Goal: Transaction & Acquisition: Purchase product/service

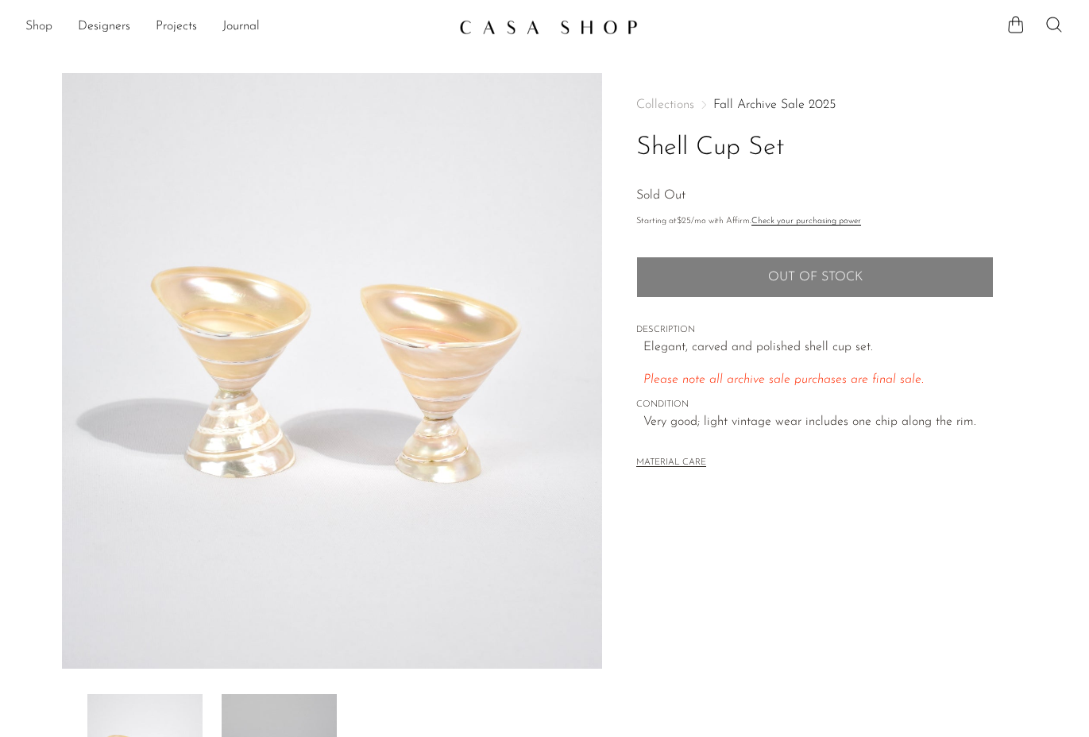
click at [36, 25] on link "Shop" at bounding box center [38, 27] width 27 height 21
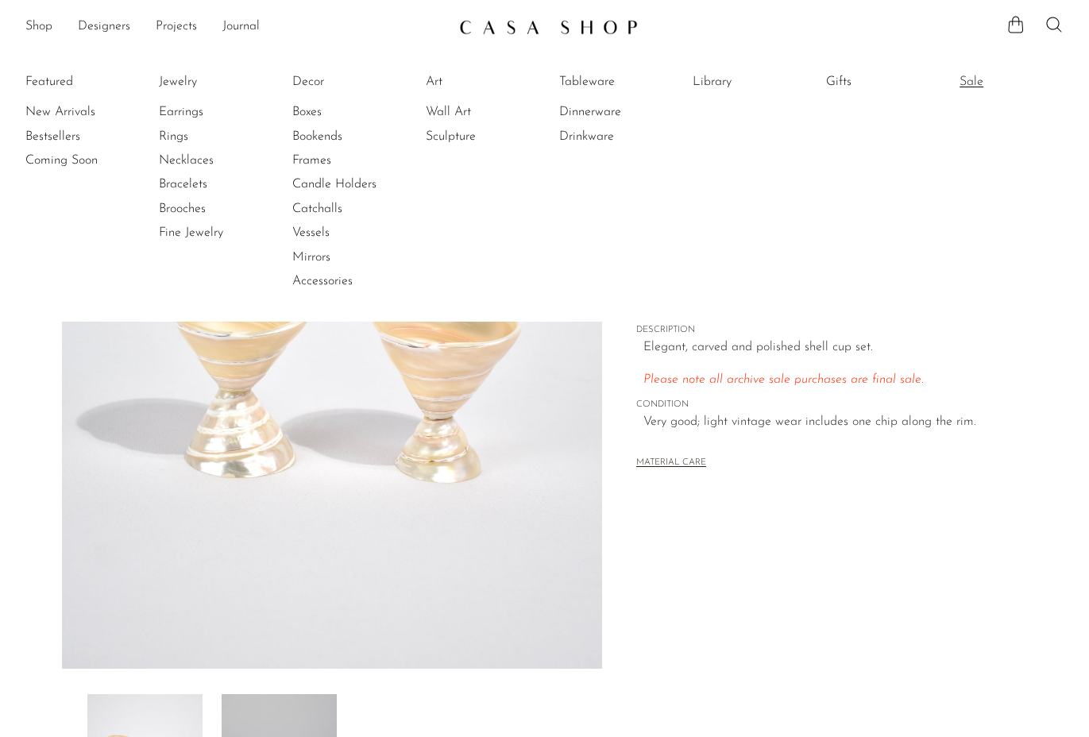
click at [975, 80] on link "Sale" at bounding box center [1018, 81] width 119 height 17
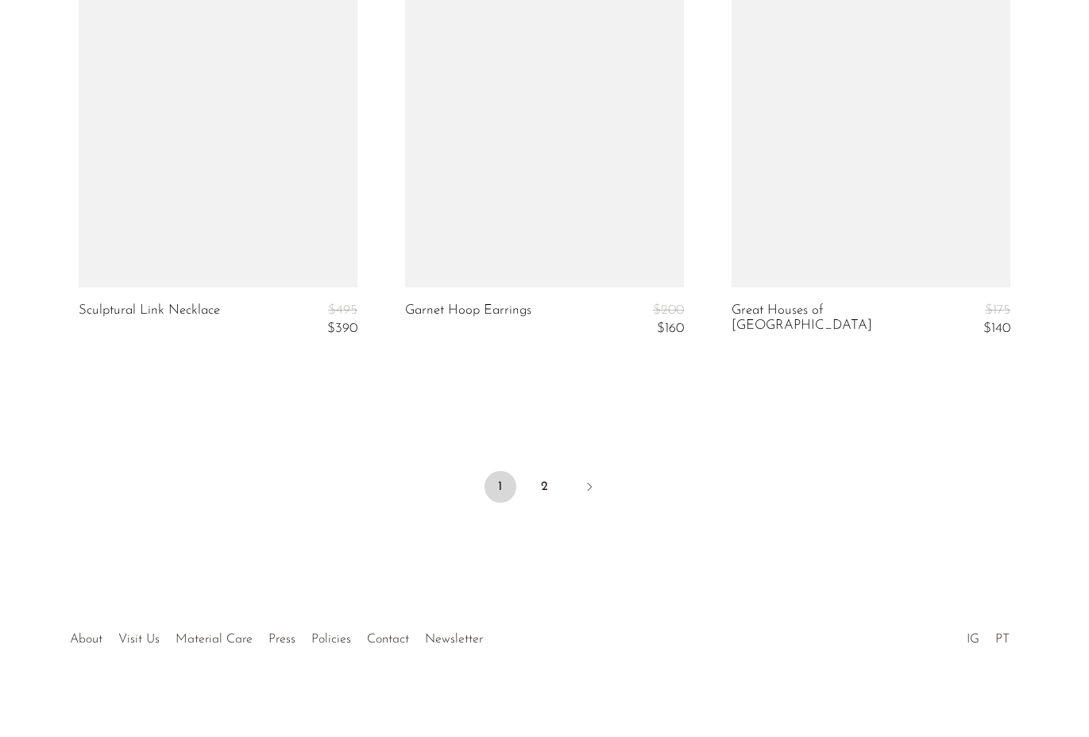
scroll to position [5513, 0]
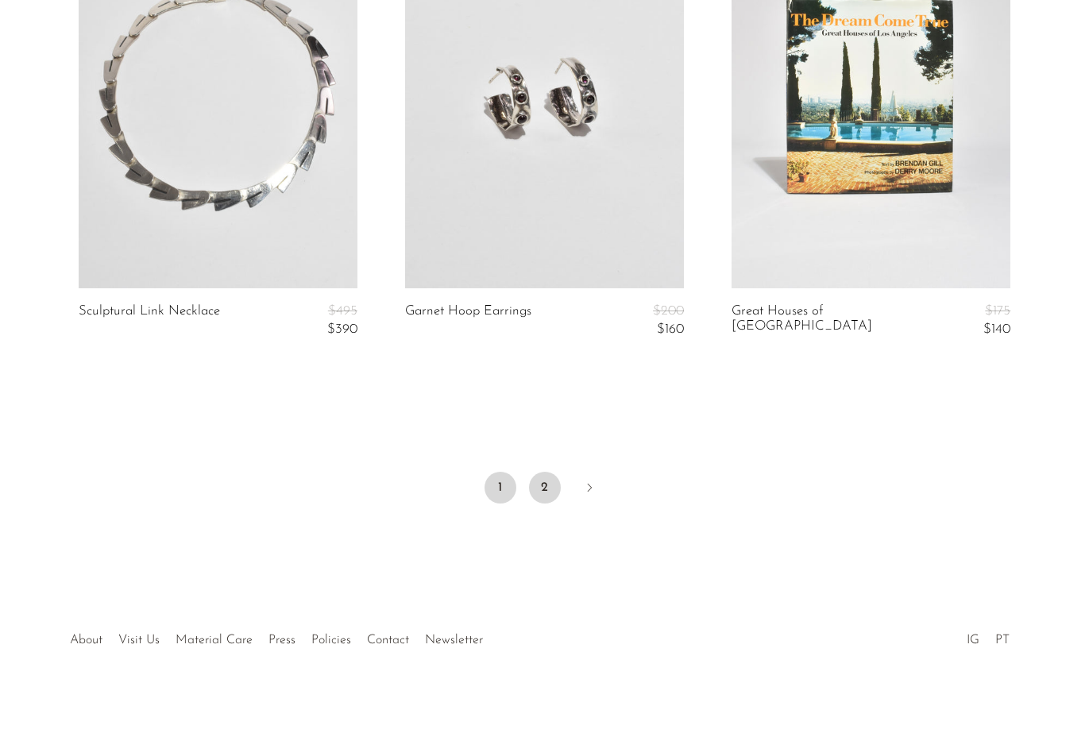
click at [544, 478] on link "2" at bounding box center [545, 488] width 32 height 32
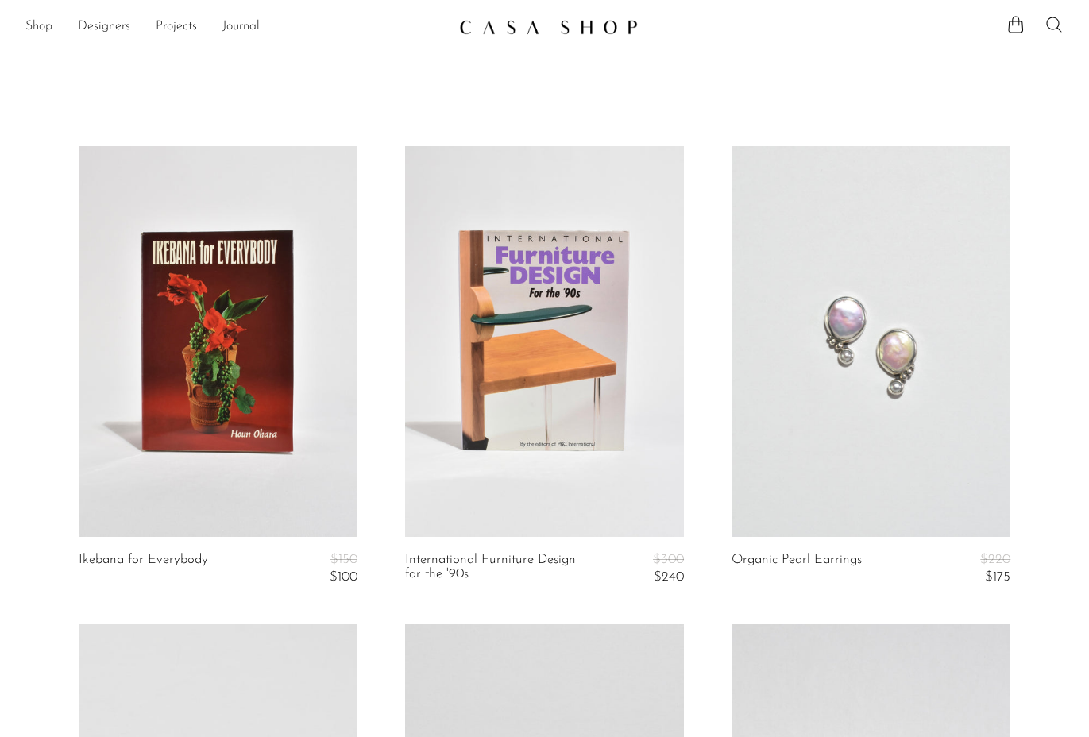
click at [42, 22] on link "Shop" at bounding box center [38, 27] width 27 height 21
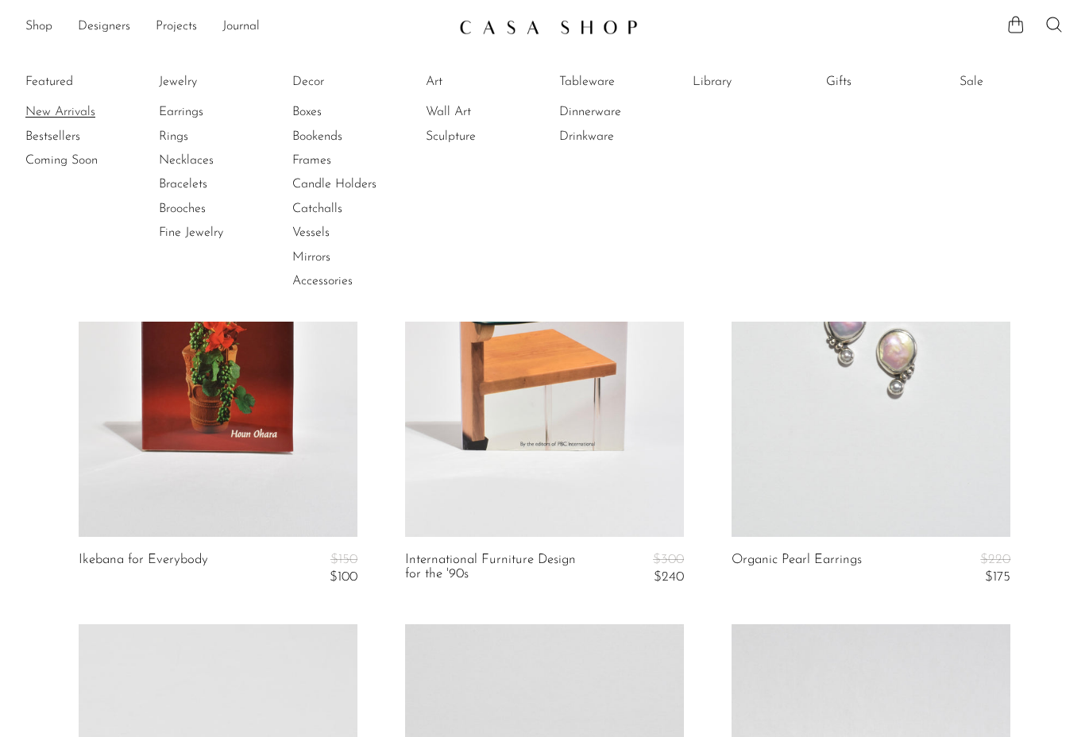
click at [64, 110] on link "New Arrivals" at bounding box center [84, 111] width 119 height 17
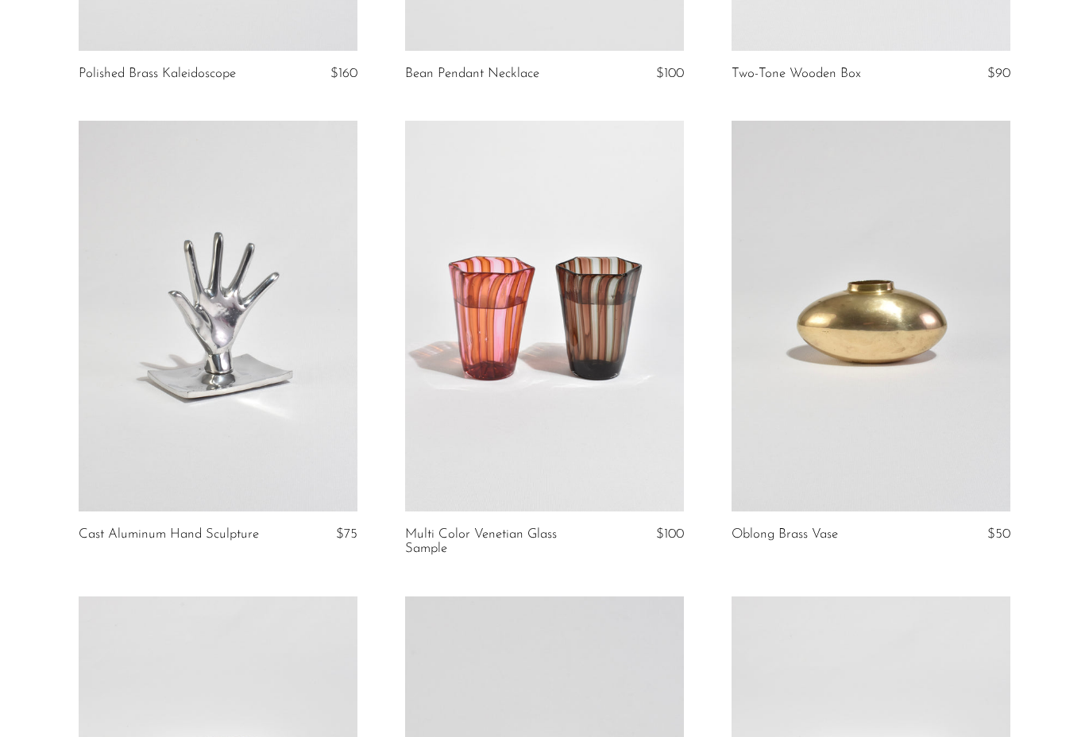
scroll to position [487, 0]
click at [539, 353] on link at bounding box center [544, 315] width 279 height 391
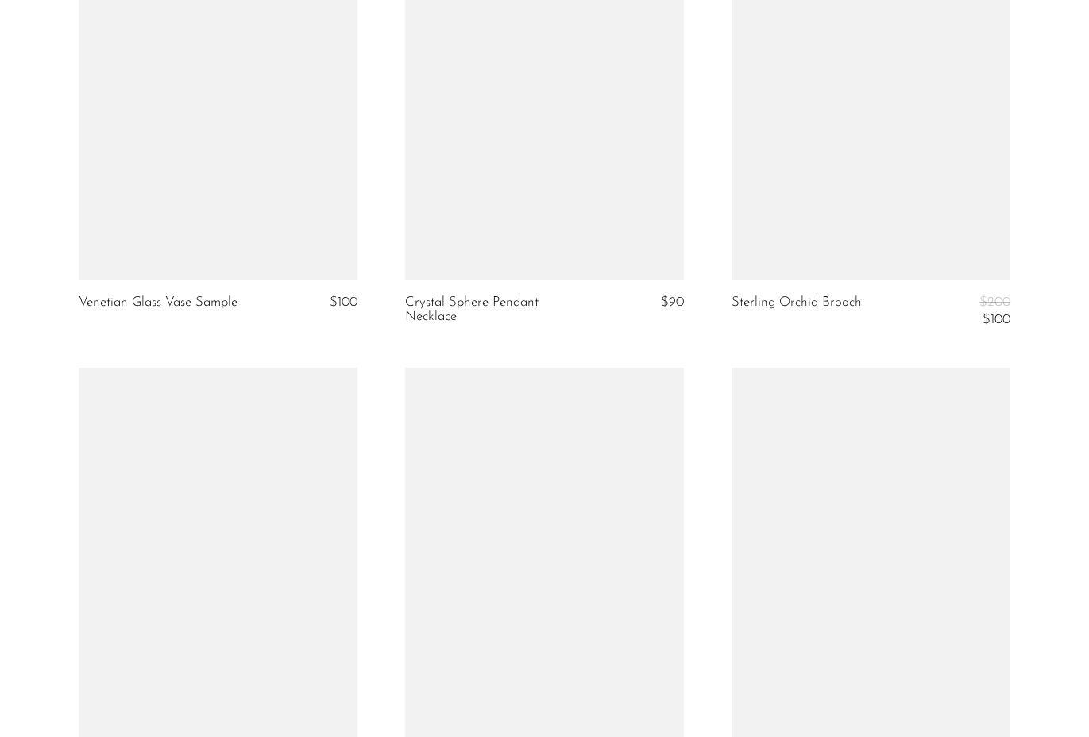
scroll to position [3026, 0]
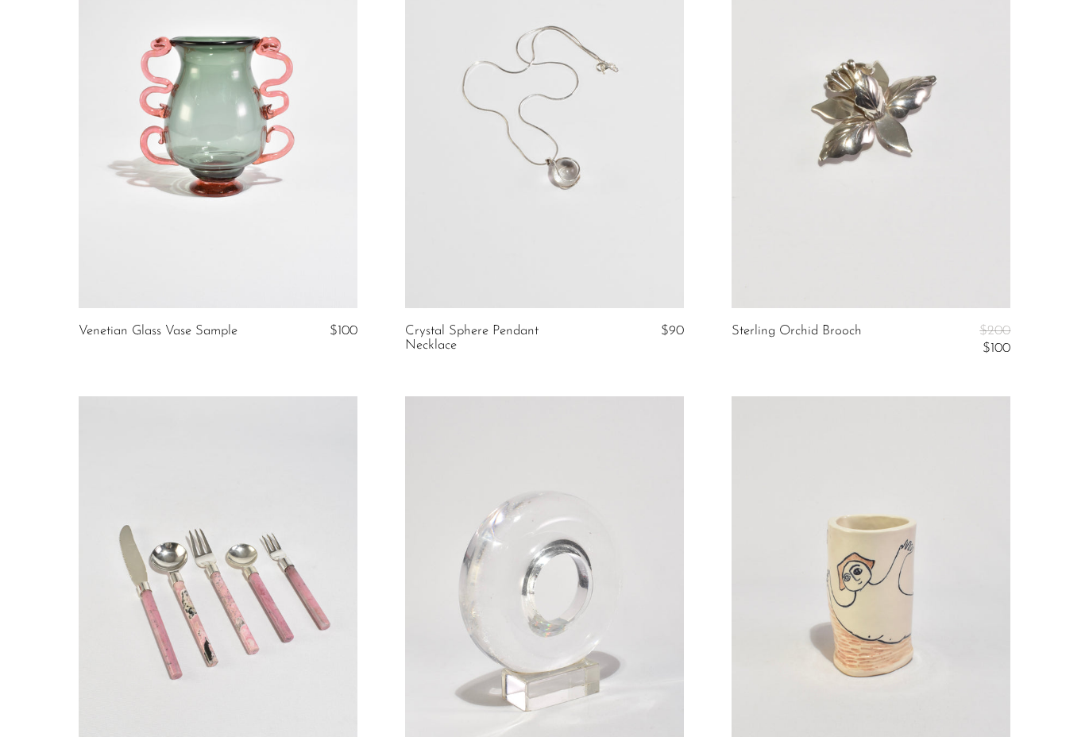
click at [229, 158] on link at bounding box center [218, 112] width 279 height 391
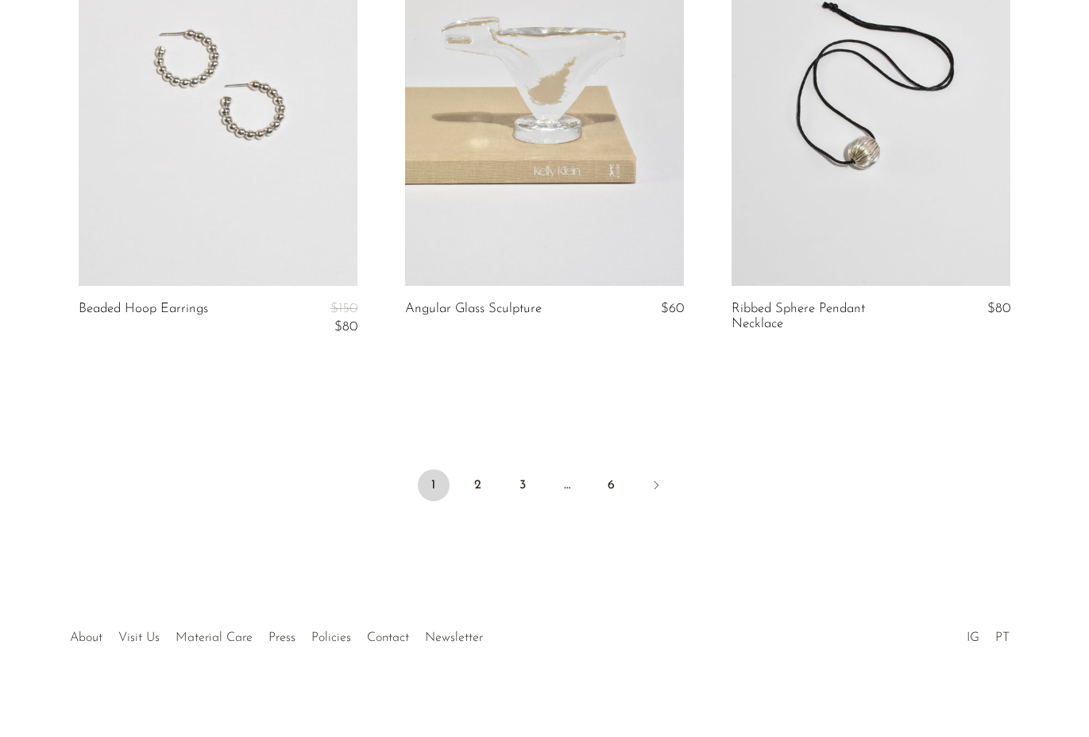
scroll to position [5440, 0]
click at [475, 477] on link "2" at bounding box center [478, 486] width 32 height 32
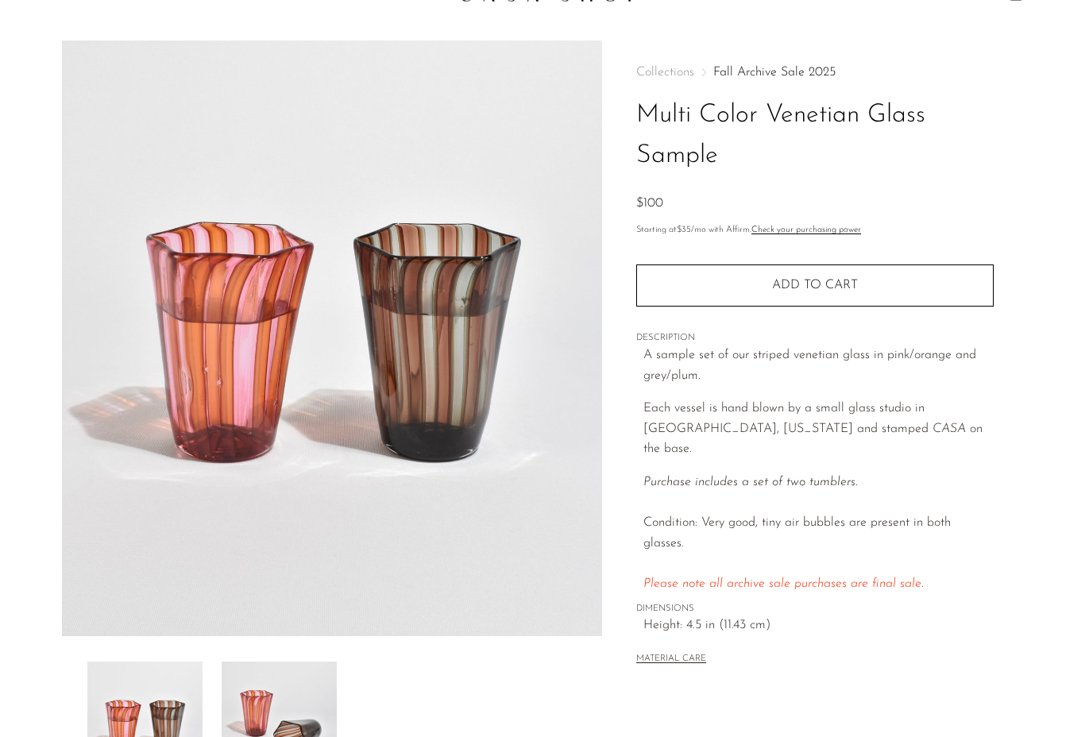
scroll to position [31, 0]
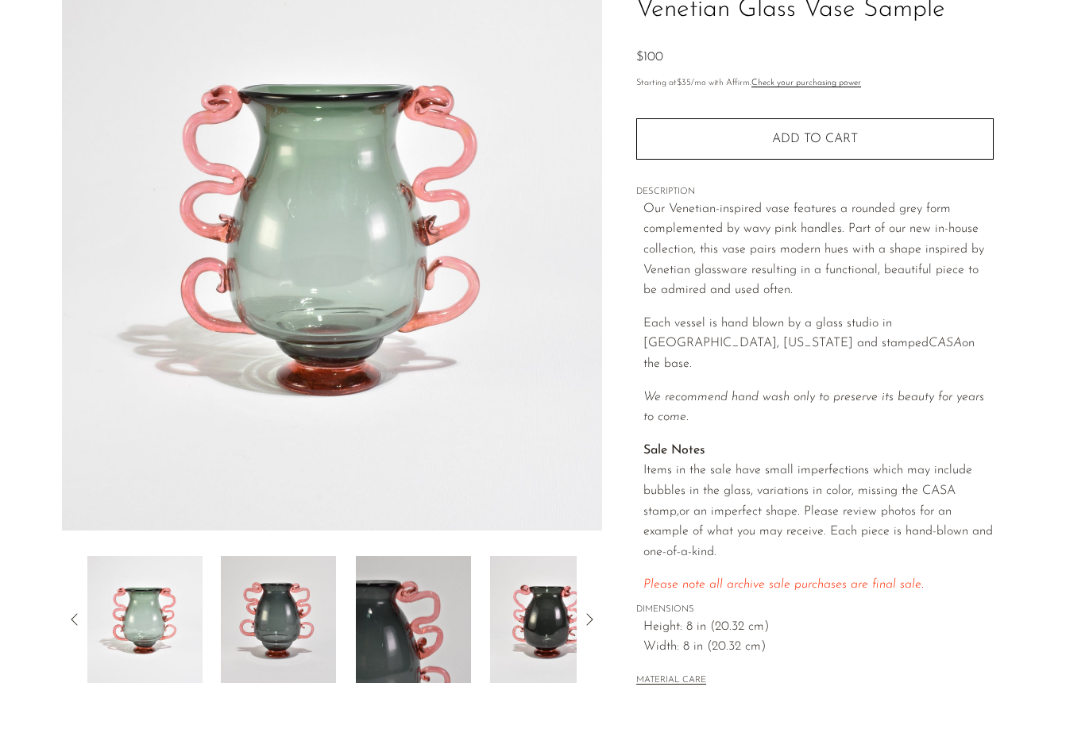
scroll to position [139, 0]
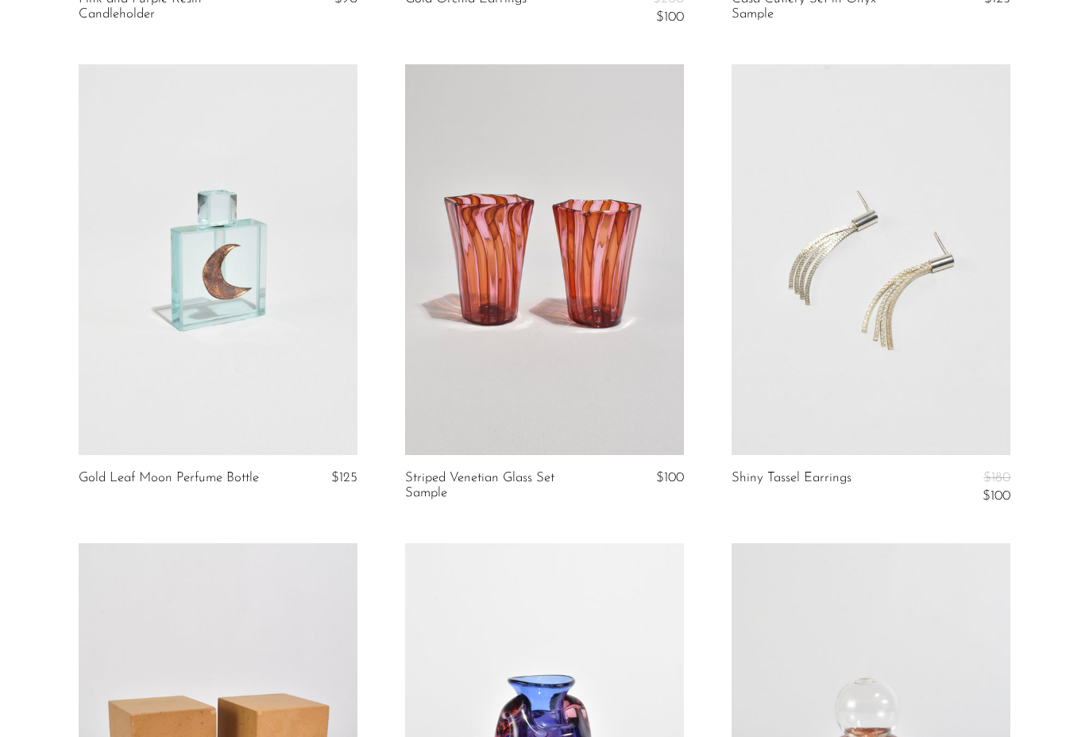
scroll to position [1511, 0]
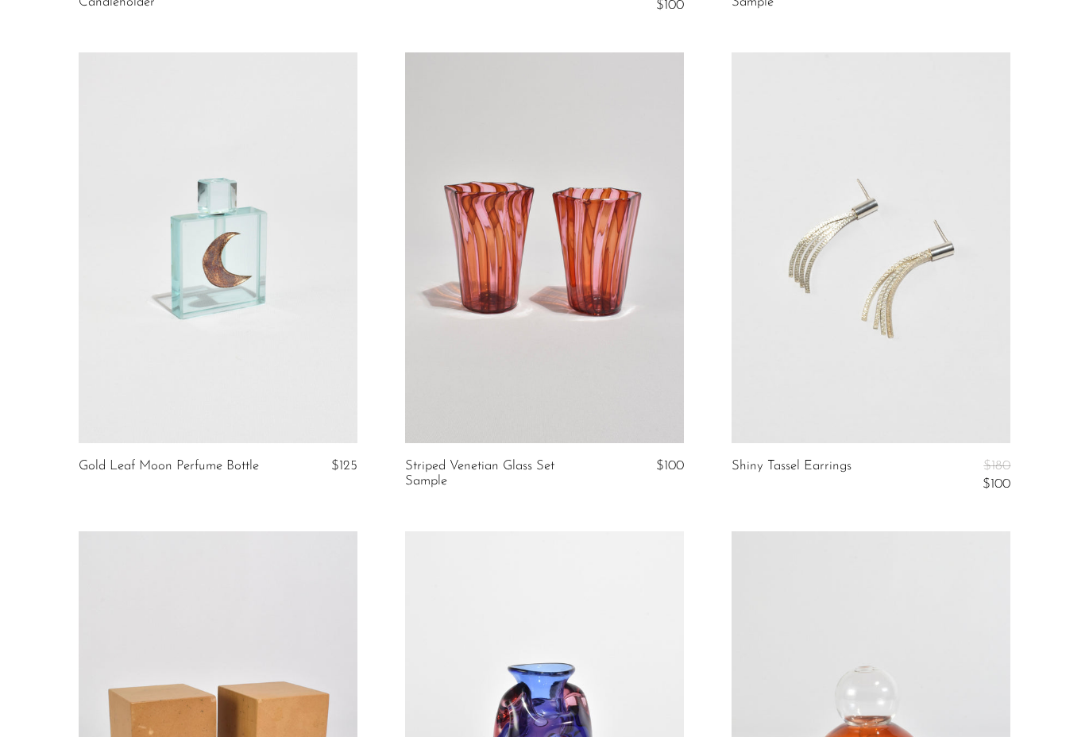
click at [217, 297] on link at bounding box center [218, 247] width 279 height 391
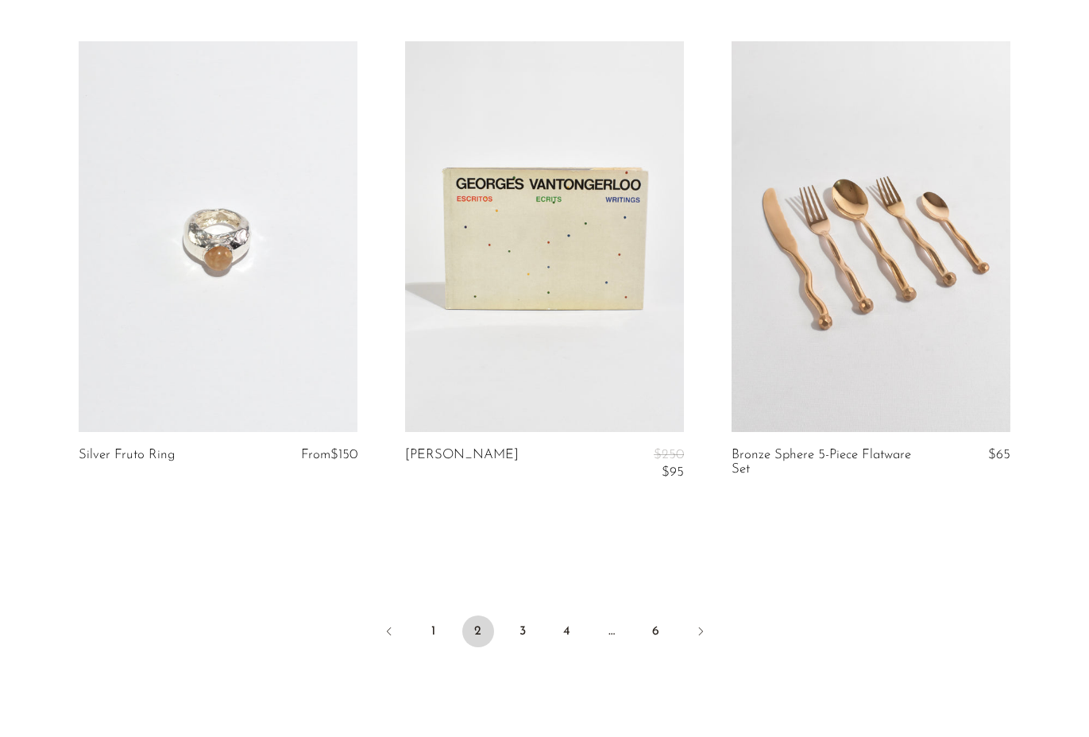
scroll to position [5358, 0]
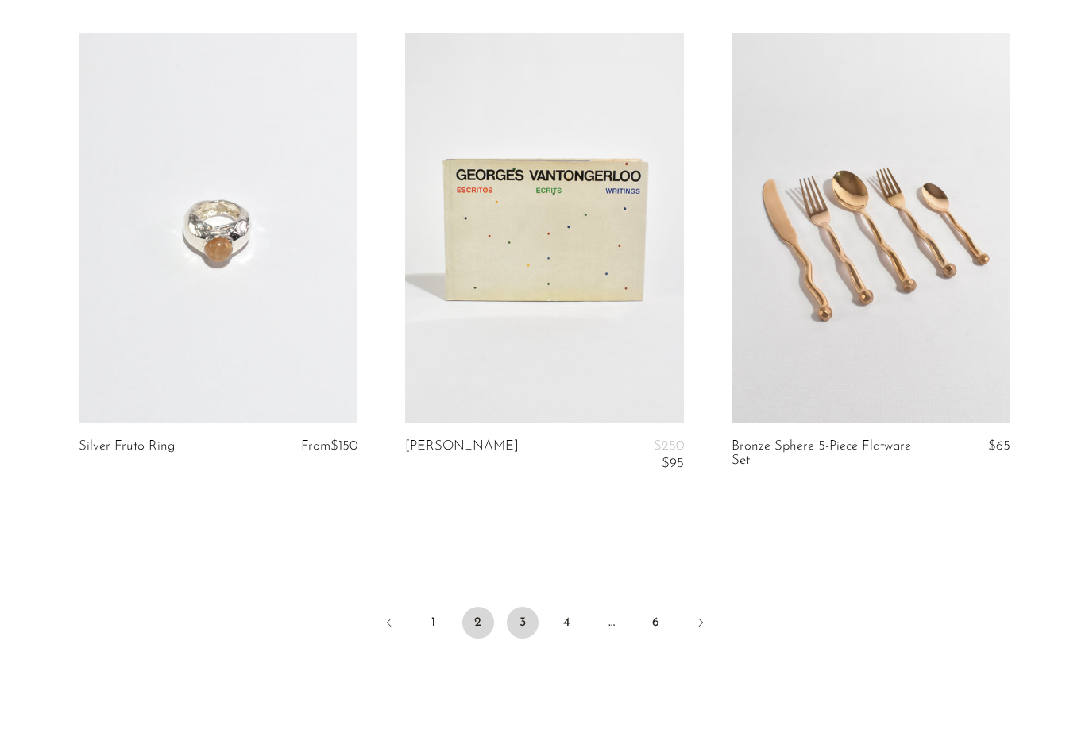
click at [523, 616] on link "3" at bounding box center [523, 623] width 32 height 32
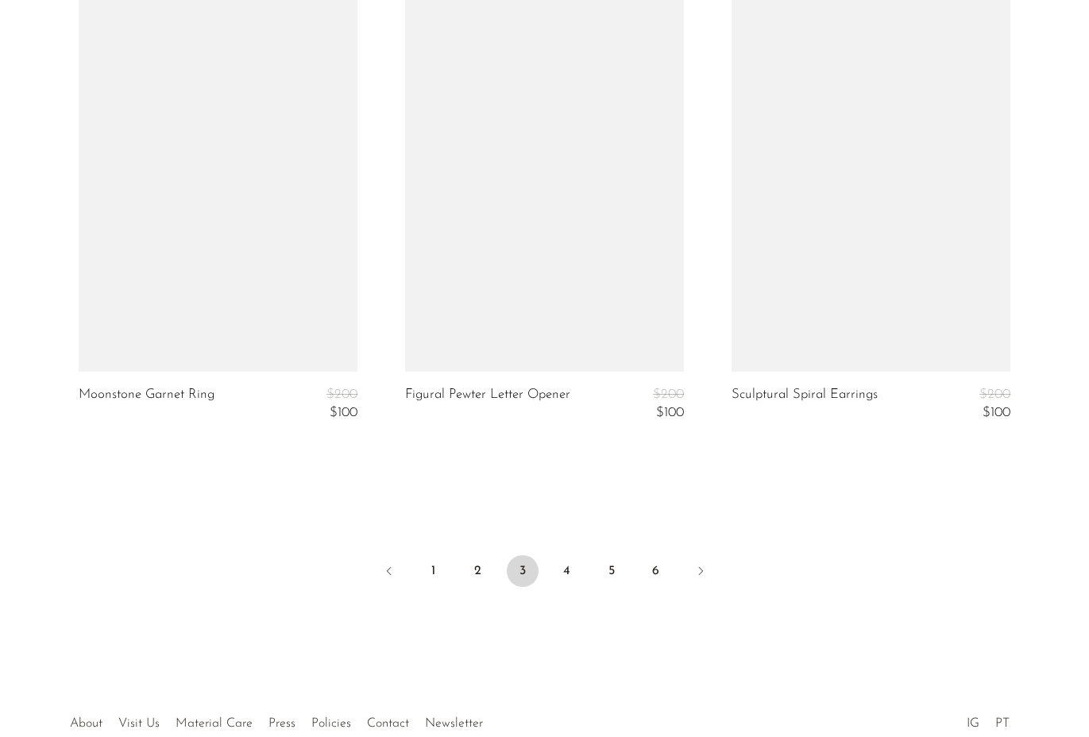
scroll to position [5354, 0]
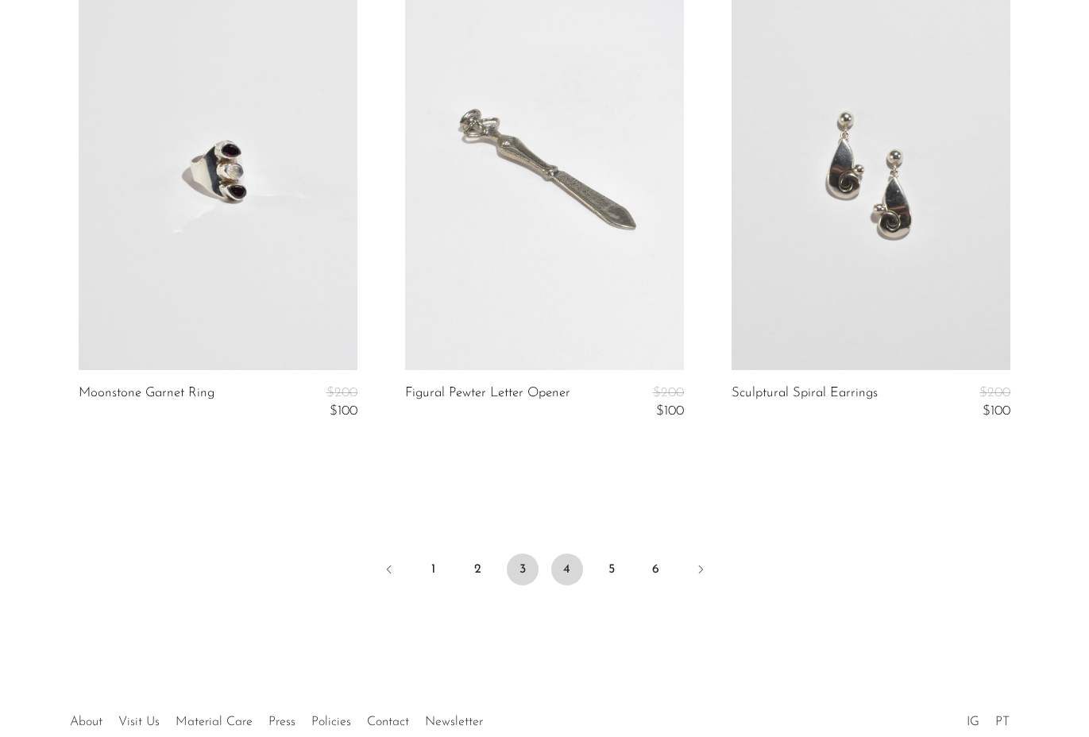
click at [569, 562] on link "4" at bounding box center [567, 570] width 32 height 32
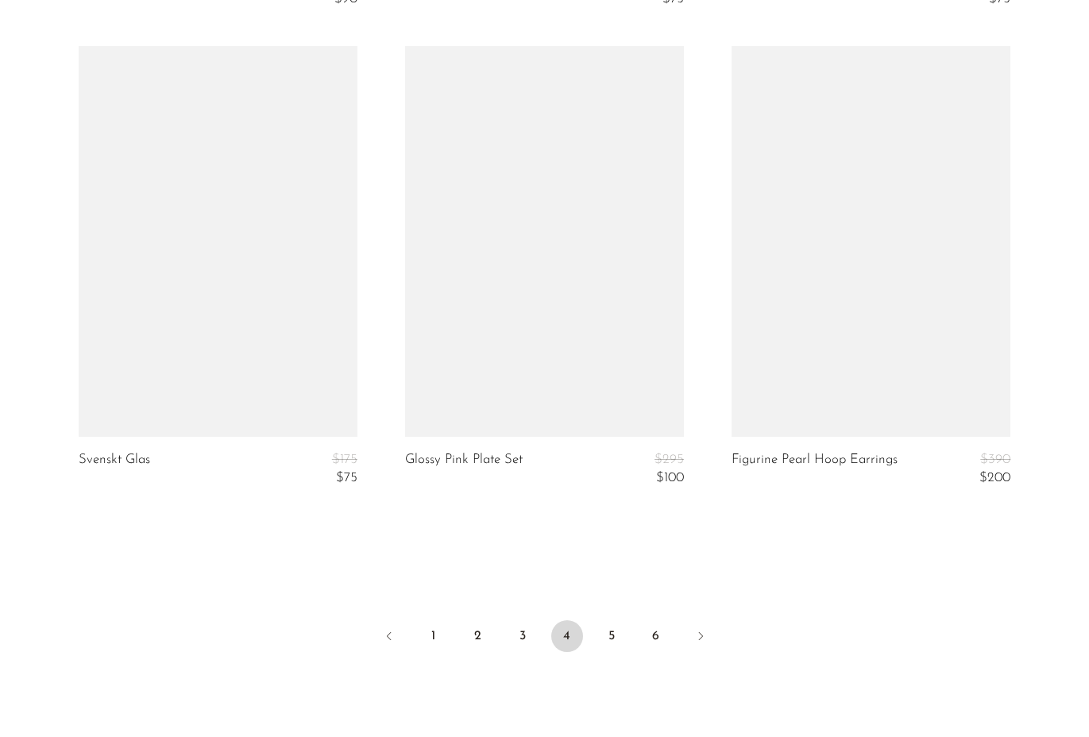
scroll to position [5381, 0]
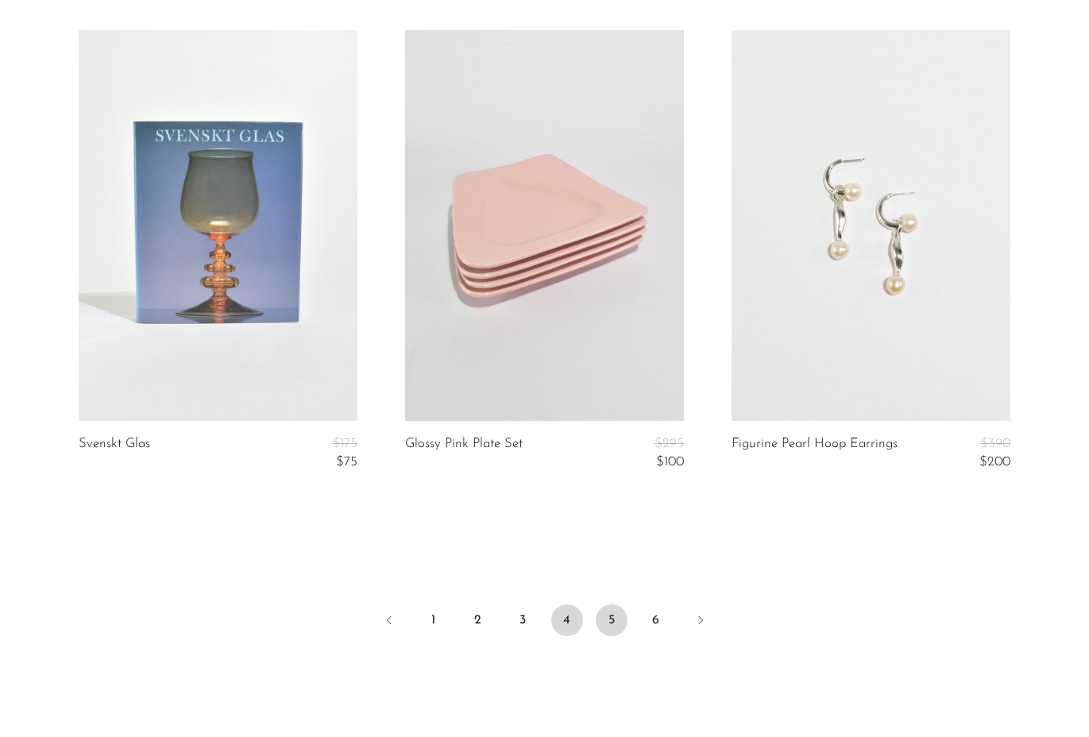
click at [611, 611] on link "5" at bounding box center [612, 620] width 32 height 32
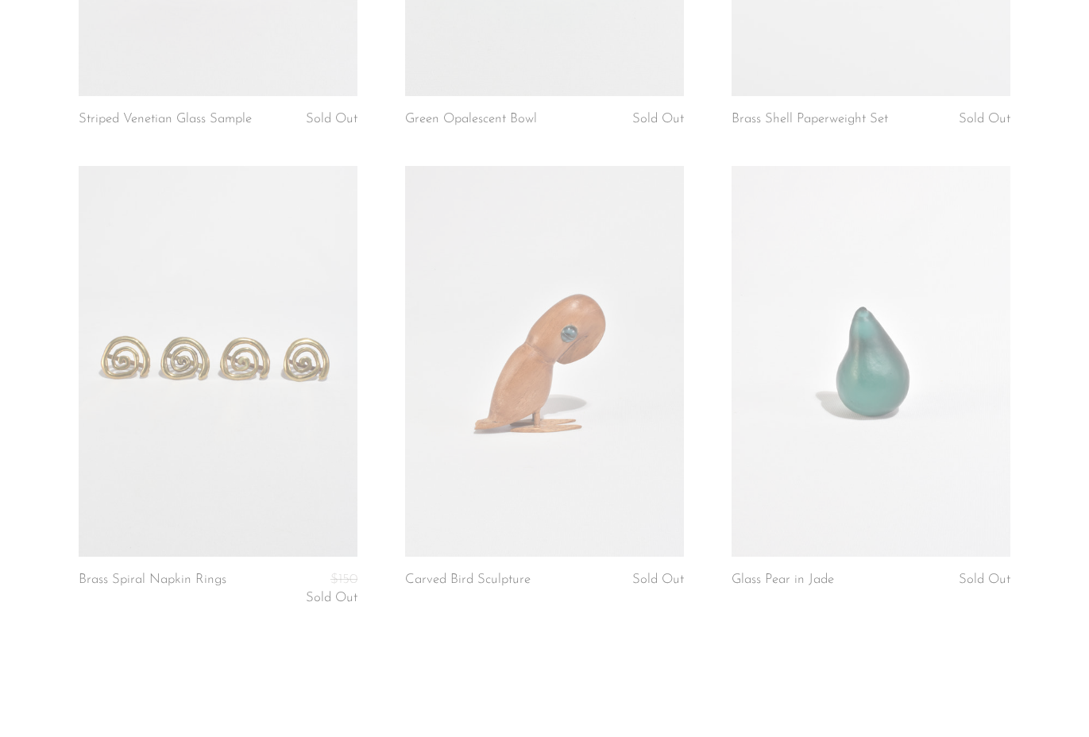
scroll to position [5326, 0]
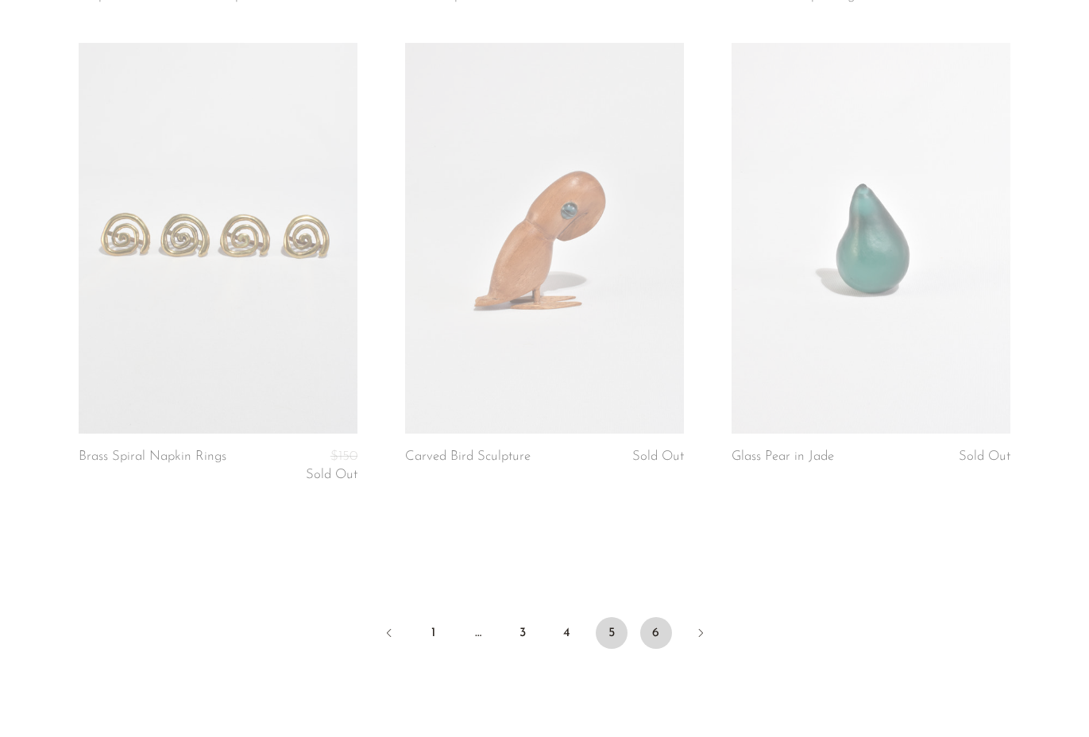
click at [652, 620] on link "6" at bounding box center [656, 633] width 32 height 32
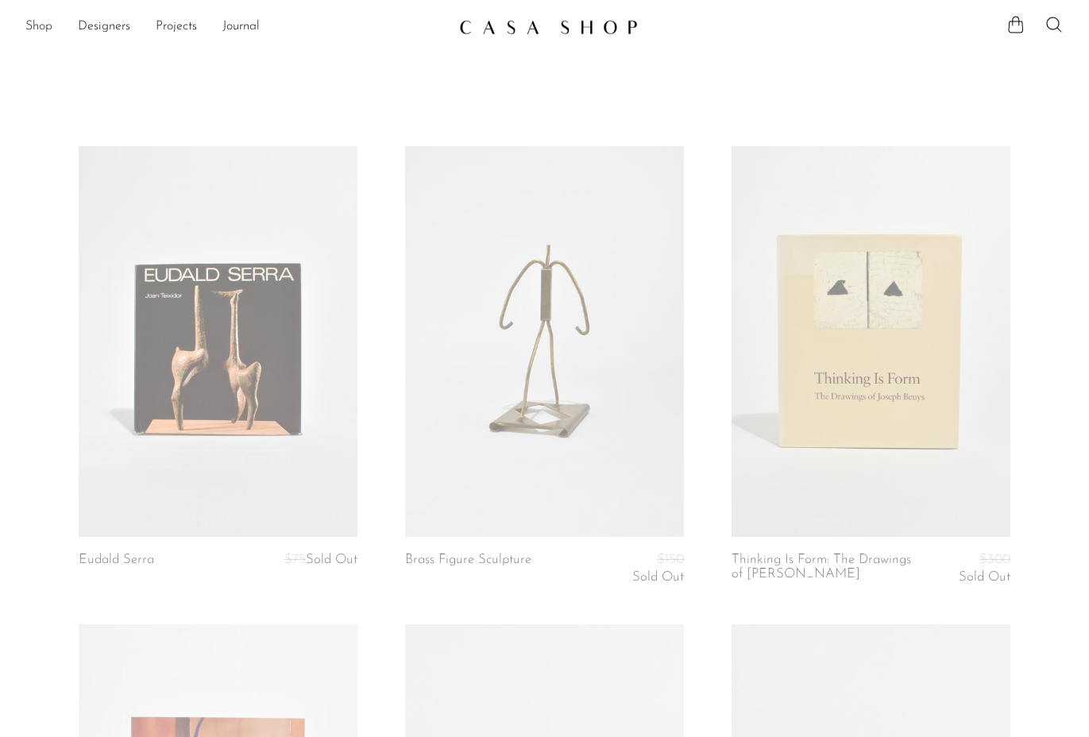
click at [41, 26] on link "Shop" at bounding box center [38, 27] width 27 height 21
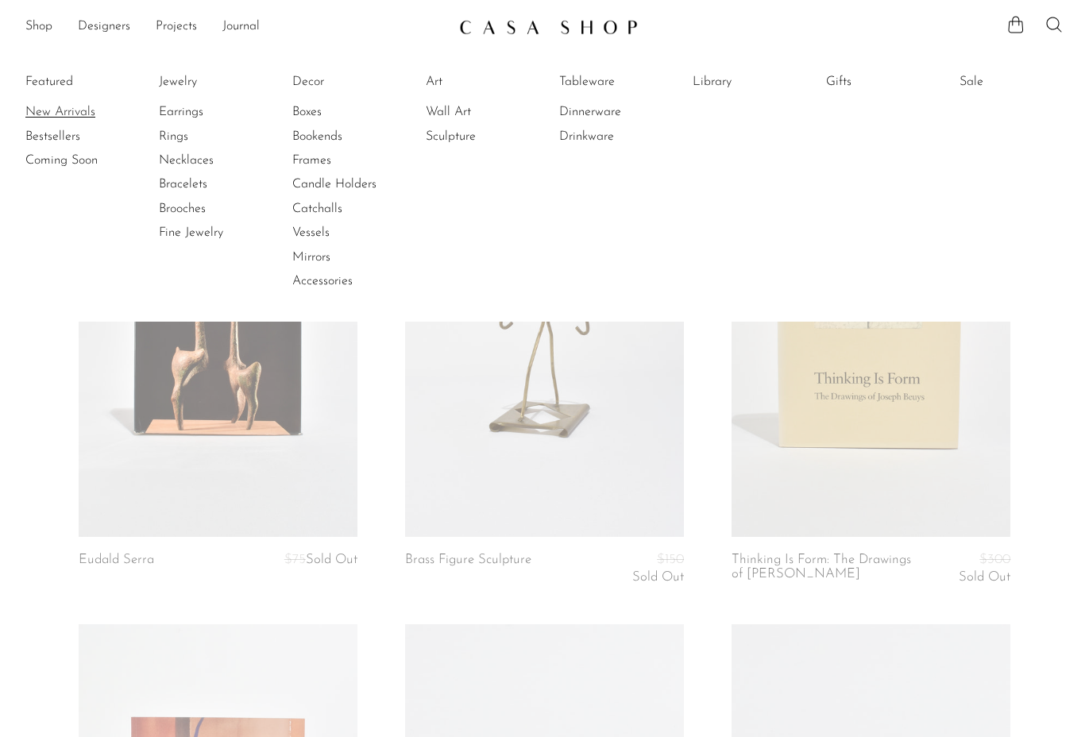
click at [56, 110] on link "New Arrivals" at bounding box center [84, 111] width 119 height 17
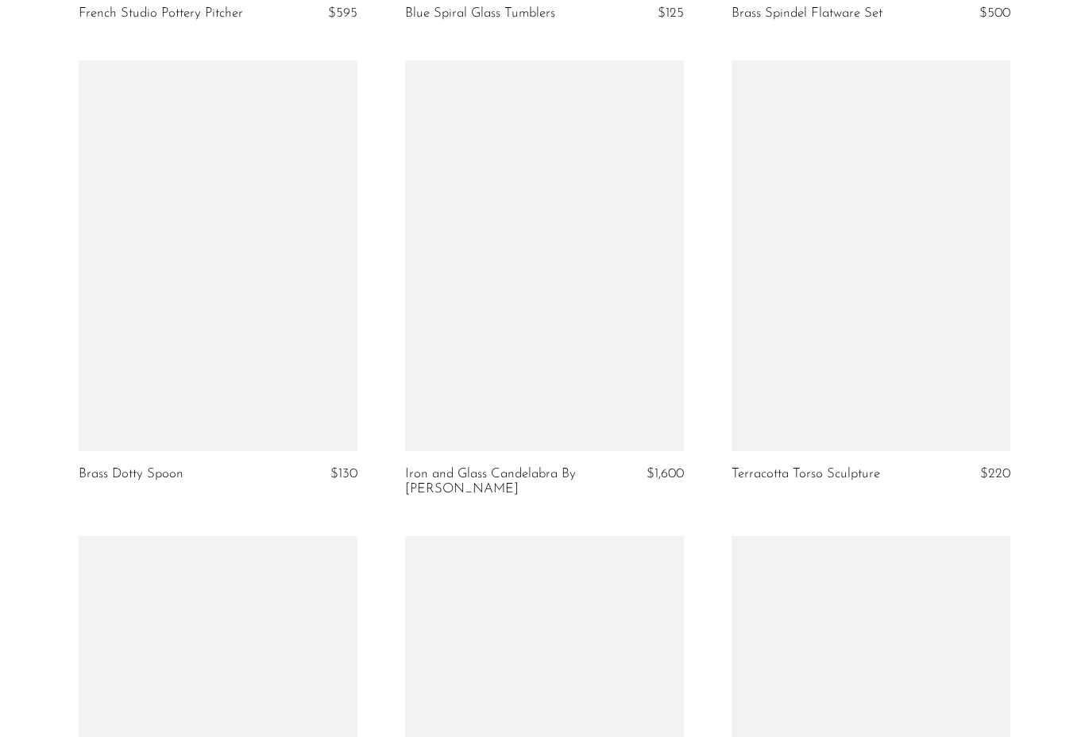
scroll to position [3812, 0]
